Goal: Task Accomplishment & Management: Use online tool/utility

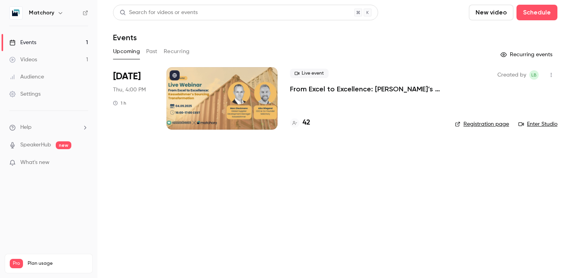
click at [236, 118] on div at bounding box center [221, 98] width 111 height 62
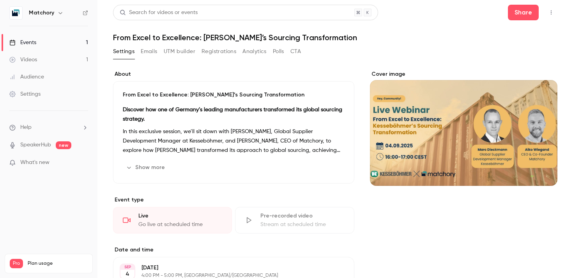
click at [182, 49] on button "UTM builder" at bounding box center [180, 51] width 32 height 12
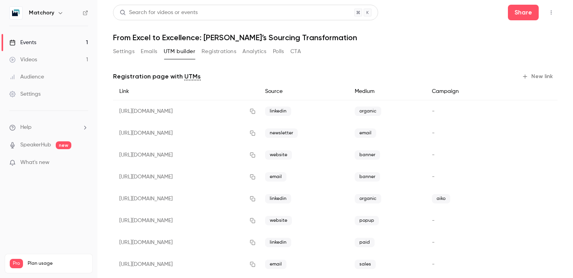
click at [207, 50] on button "Registrations" at bounding box center [219, 51] width 35 height 12
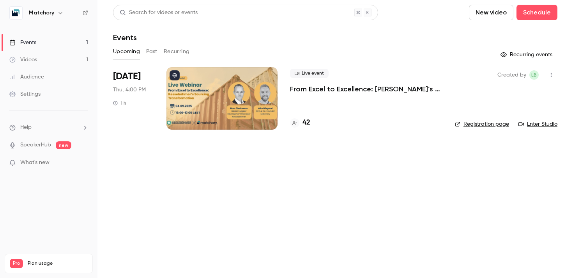
click at [210, 108] on div at bounding box center [221, 98] width 111 height 62
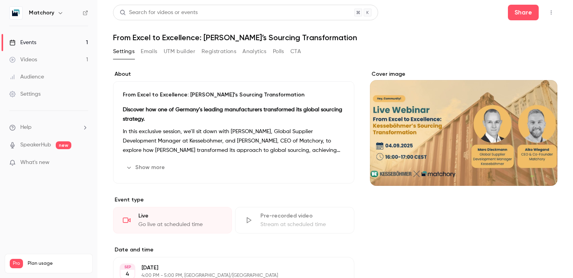
click at [194, 48] on button "UTM builder" at bounding box center [180, 51] width 32 height 12
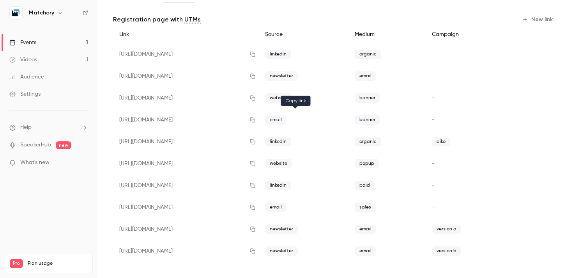
scroll to position [58, 0]
click at [255, 54] on icon "button" at bounding box center [252, 53] width 5 height 5
